Goal: Find specific page/section: Locate item on page

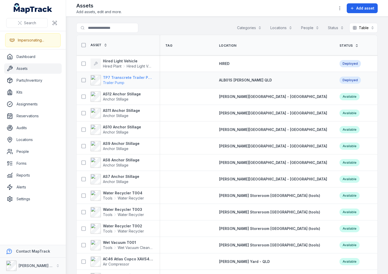
click at [116, 81] on span "Trailer Pump" at bounding box center [113, 82] width 21 height 4
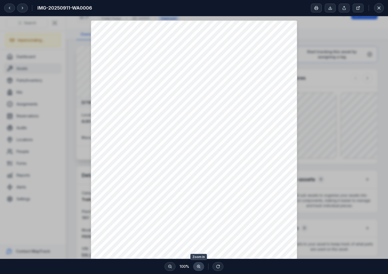
click at [199, 264] on icon at bounding box center [198, 266] width 4 height 4
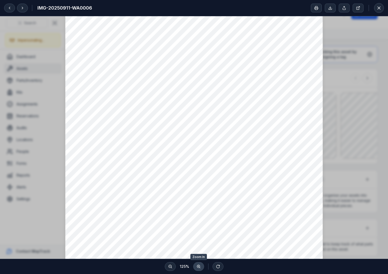
click at [199, 264] on icon at bounding box center [198, 266] width 4 height 4
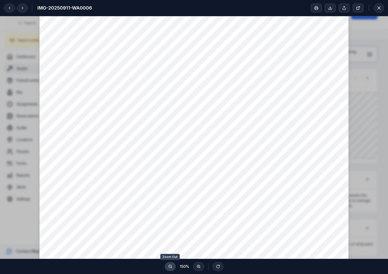
click at [171, 266] on icon at bounding box center [170, 266] width 4 height 4
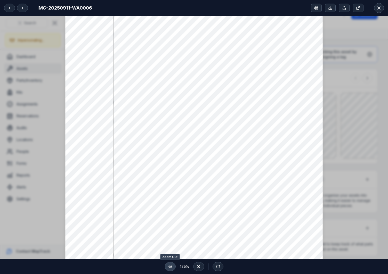
click at [171, 266] on icon at bounding box center [170, 266] width 4 height 4
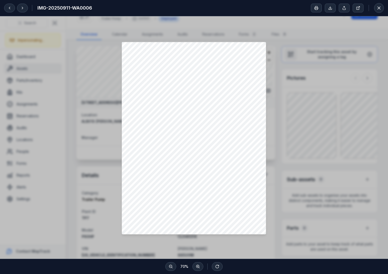
scroll to position [41, 0]
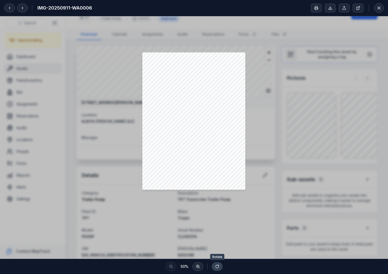
click at [217, 266] on icon at bounding box center [217, 266] width 4 height 4
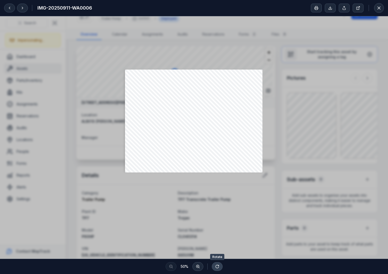
click at [217, 266] on icon at bounding box center [217, 266] width 4 height 4
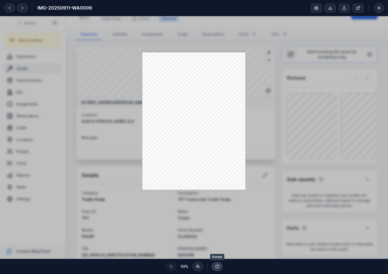
click at [217, 266] on icon at bounding box center [217, 266] width 4 height 4
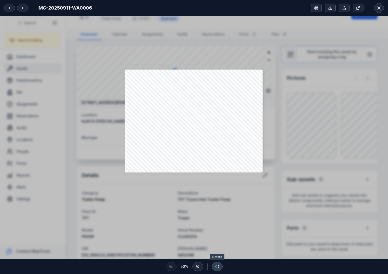
click at [217, 266] on icon at bounding box center [217, 266] width 4 height 4
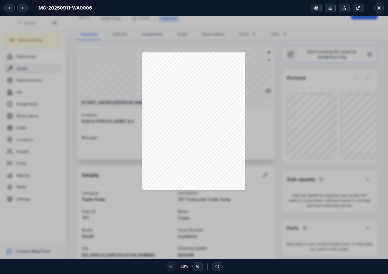
click at [197, 6] on div "IMG-20250911-WA0006" at bounding box center [194, 8] width 388 height 16
click at [234, 7] on div "IMG-20250911-WA0006" at bounding box center [194, 8] width 388 height 16
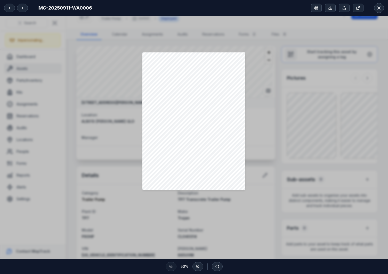
click at [279, 5] on div "IMG-20250911-WA0006" at bounding box center [194, 8] width 388 height 16
click at [214, 7] on div "IMG-20250911-WA0006" at bounding box center [194, 8] width 388 height 16
click at [23, 9] on icon at bounding box center [22, 8] width 4 height 4
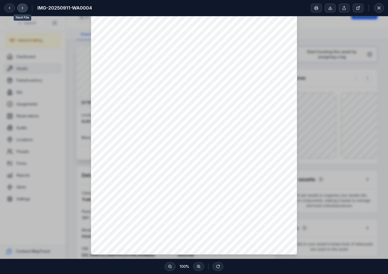
click at [21, 8] on icon at bounding box center [22, 8] width 4 height 4
click at [20, 8] on button at bounding box center [22, 8] width 11 height 9
click at [15, 8] on div at bounding box center [19, 8] width 30 height 9
click at [23, 9] on icon at bounding box center [22, 8] width 4 height 4
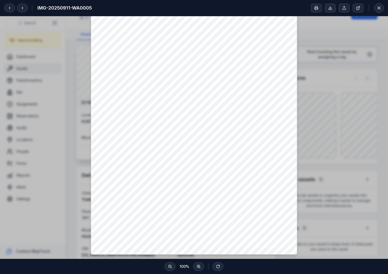
drag, startPoint x: 129, startPoint y: 9, endPoint x: 263, endPoint y: 13, distance: 133.6
click at [130, 9] on div "IMG-20250911-WA0005" at bounding box center [194, 8] width 388 height 16
click at [377, 9] on icon at bounding box center [378, 7] width 5 height 5
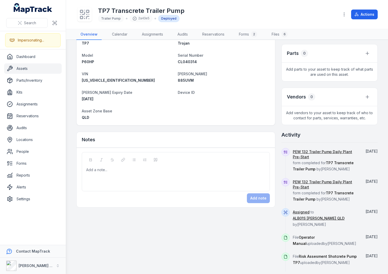
scroll to position [183, 0]
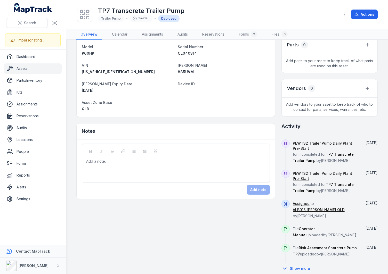
click at [183, 84] on span "Device ID" at bounding box center [186, 84] width 17 height 4
click at [211, 83] on dt "Device ID" at bounding box center [224, 84] width 92 height 6
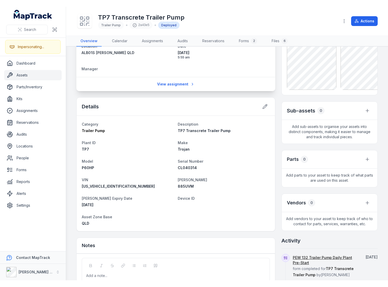
scroll to position [0, 0]
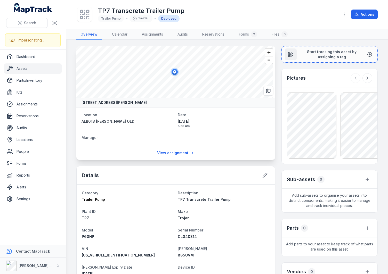
click at [208, 15] on div "TP7 Transcrete Trailer Pump Trailer Pump 2a43e5 Deployed" at bounding box center [205, 14] width 259 height 16
click at [217, 17] on div "TP7 Transcrete Trailer Pump Trailer Pump 2a43e5 Deployed" at bounding box center [205, 14] width 259 height 16
